Goal: Transaction & Acquisition: Obtain resource

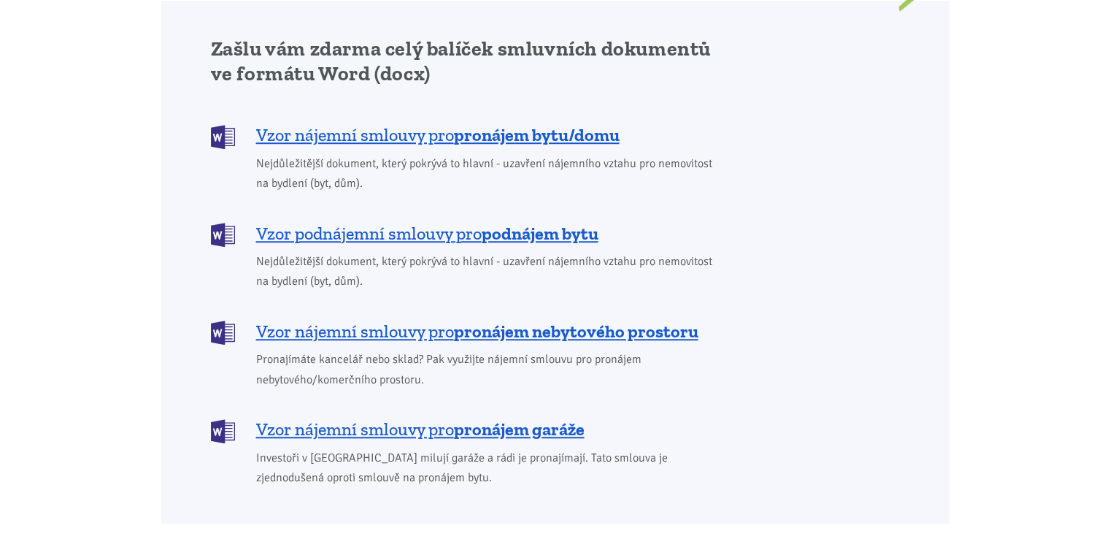
scroll to position [1212, 0]
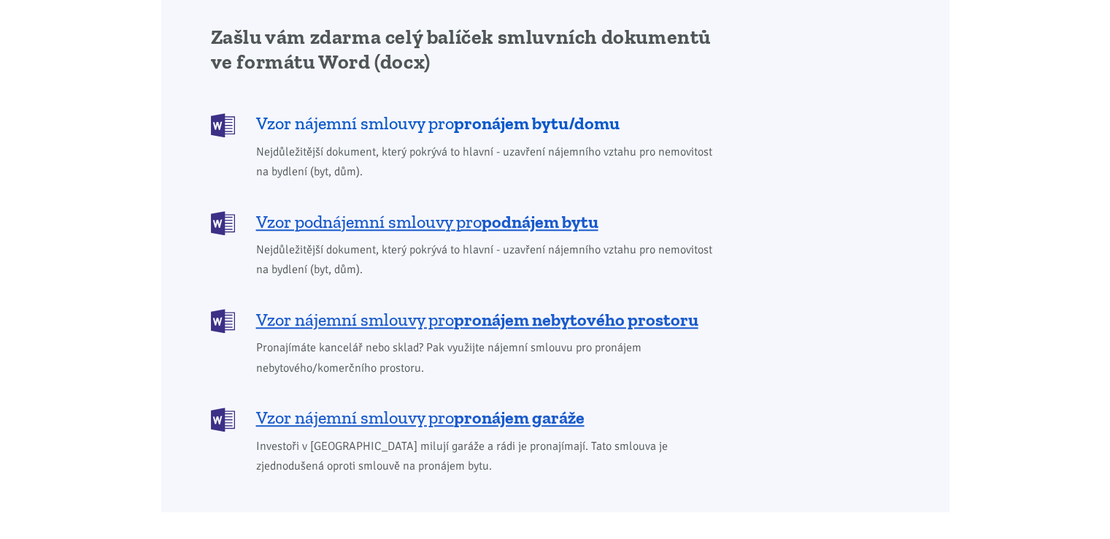
click at [404, 112] on span "Vzor nájemní smlouvy pro pronájem bytu/domu" at bounding box center [437, 123] width 363 height 23
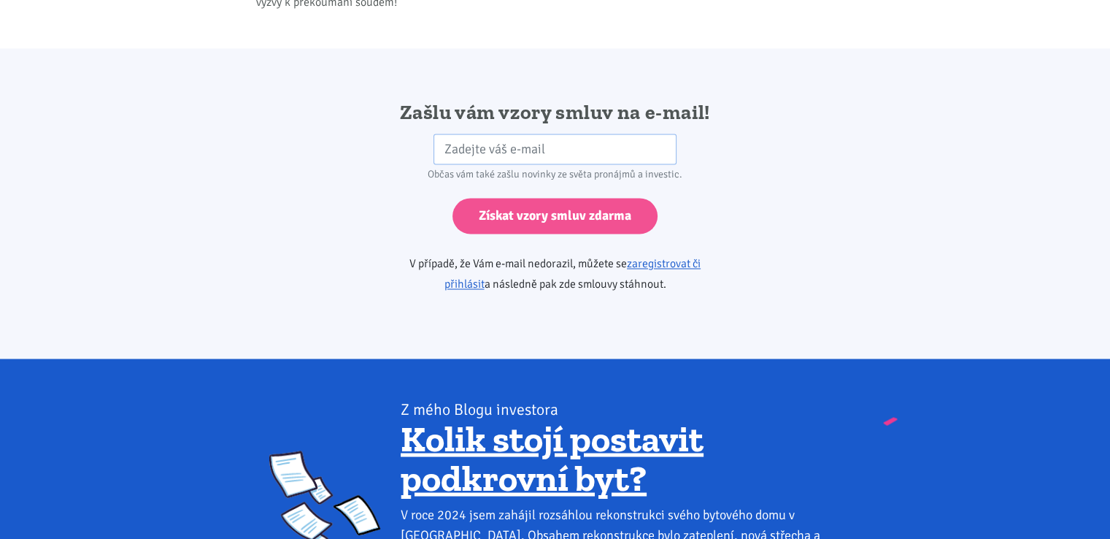
scroll to position [2438, 0]
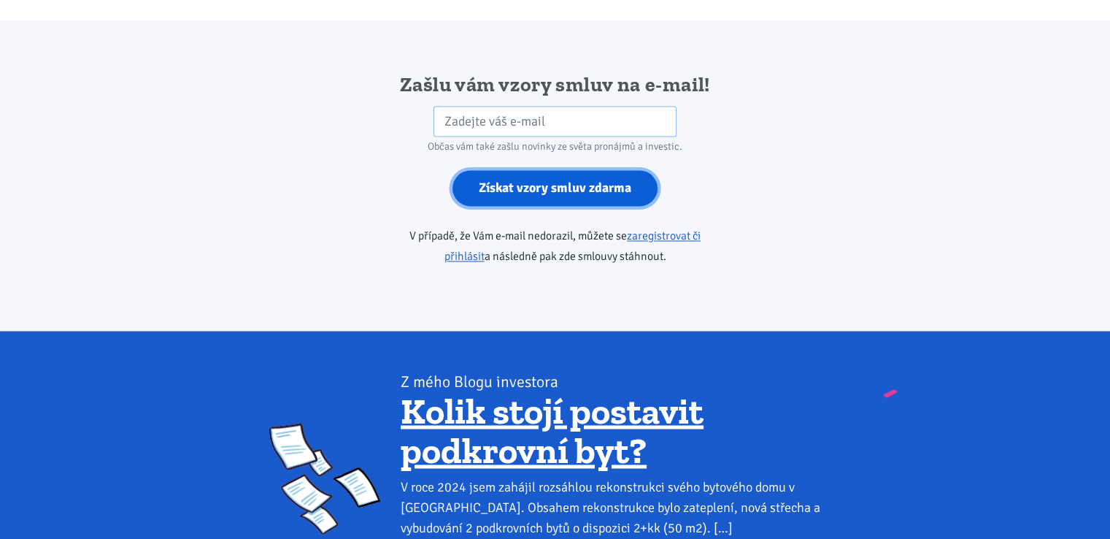
click at [542, 170] on input "Získat vzory smluv zdarma" at bounding box center [555, 188] width 205 height 36
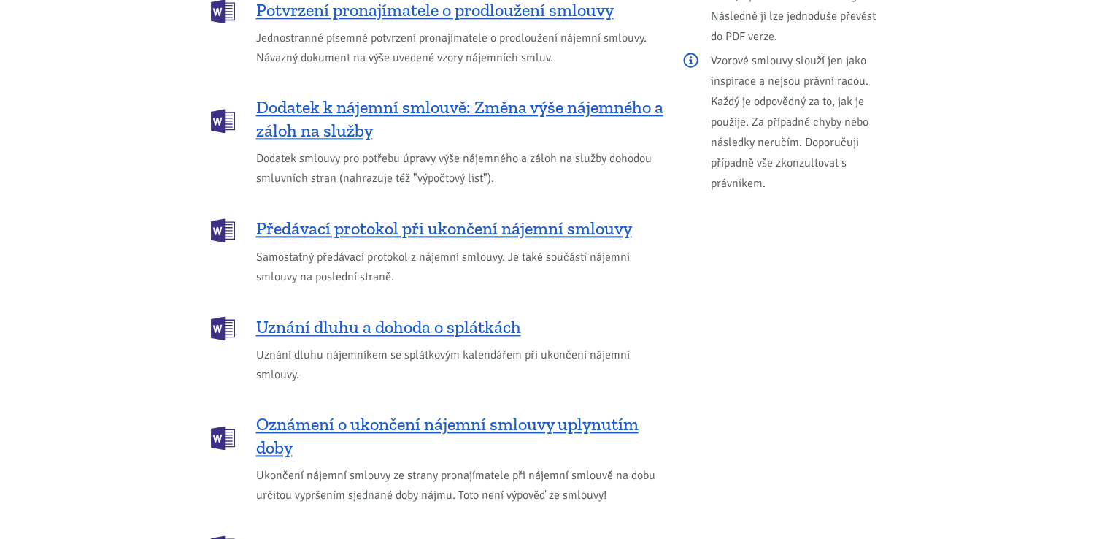
scroll to position [1727, 0]
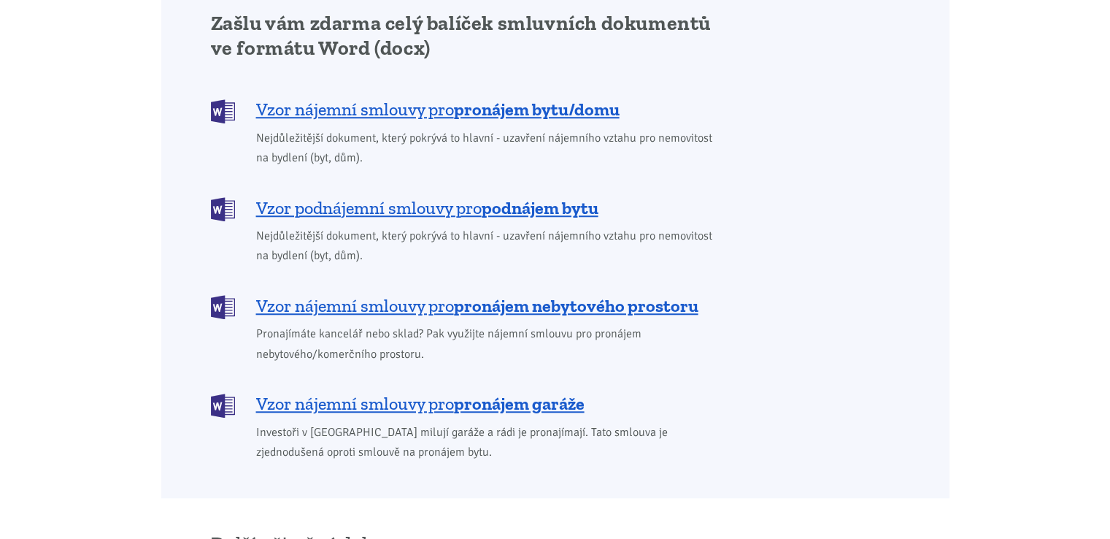
scroll to position [1212, 0]
